Goal: Navigation & Orientation: Find specific page/section

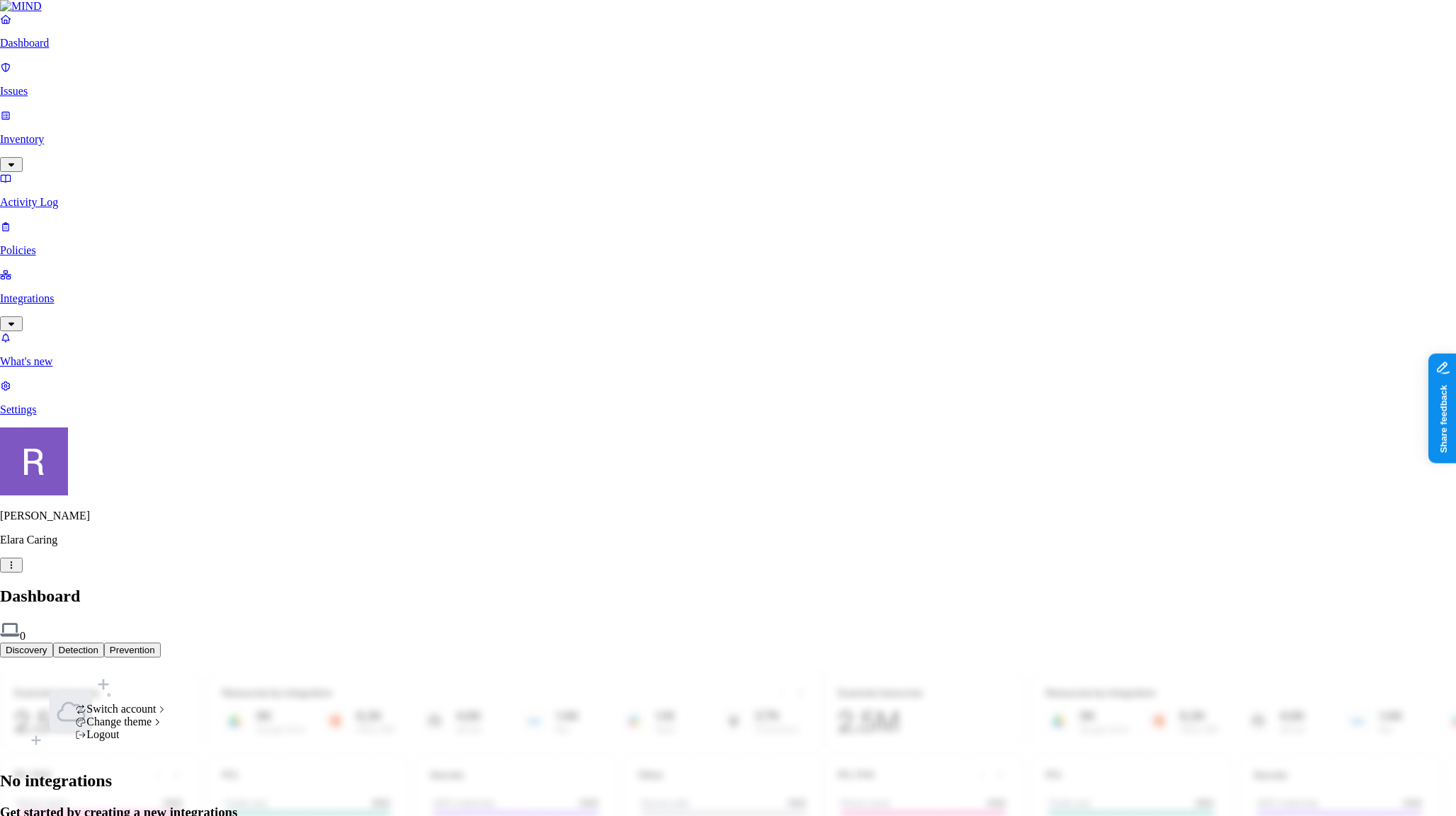
click at [134, 792] on html "Dashboard Issues Inventory Activity Log Policies Integrations What's new 1 Sett…" at bounding box center [728, 430] width 1456 height 859
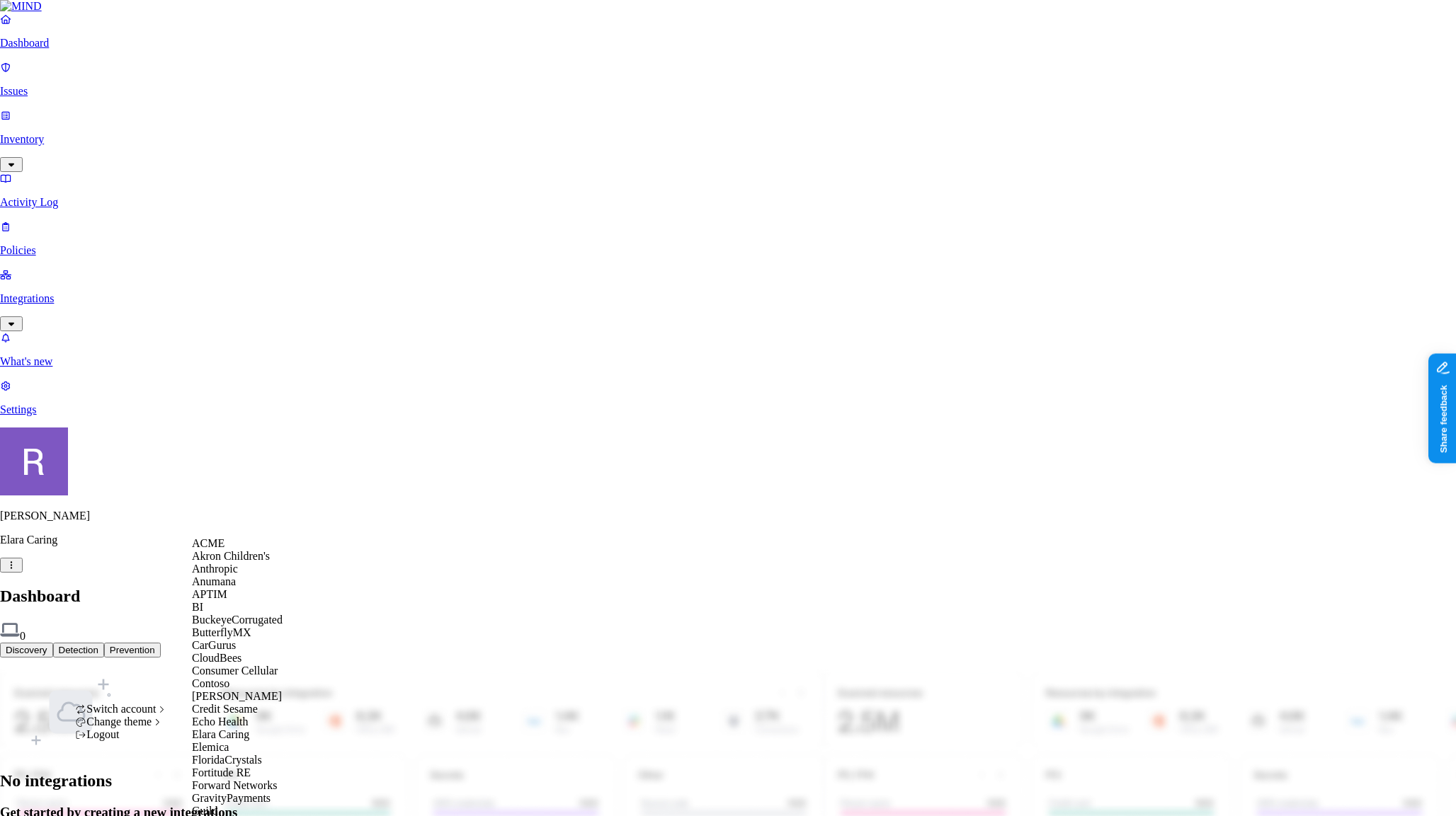
click at [234, 549] on div "ACME" at bounding box center [261, 544] width 137 height 13
